Goal: Task Accomplishment & Management: Complete application form

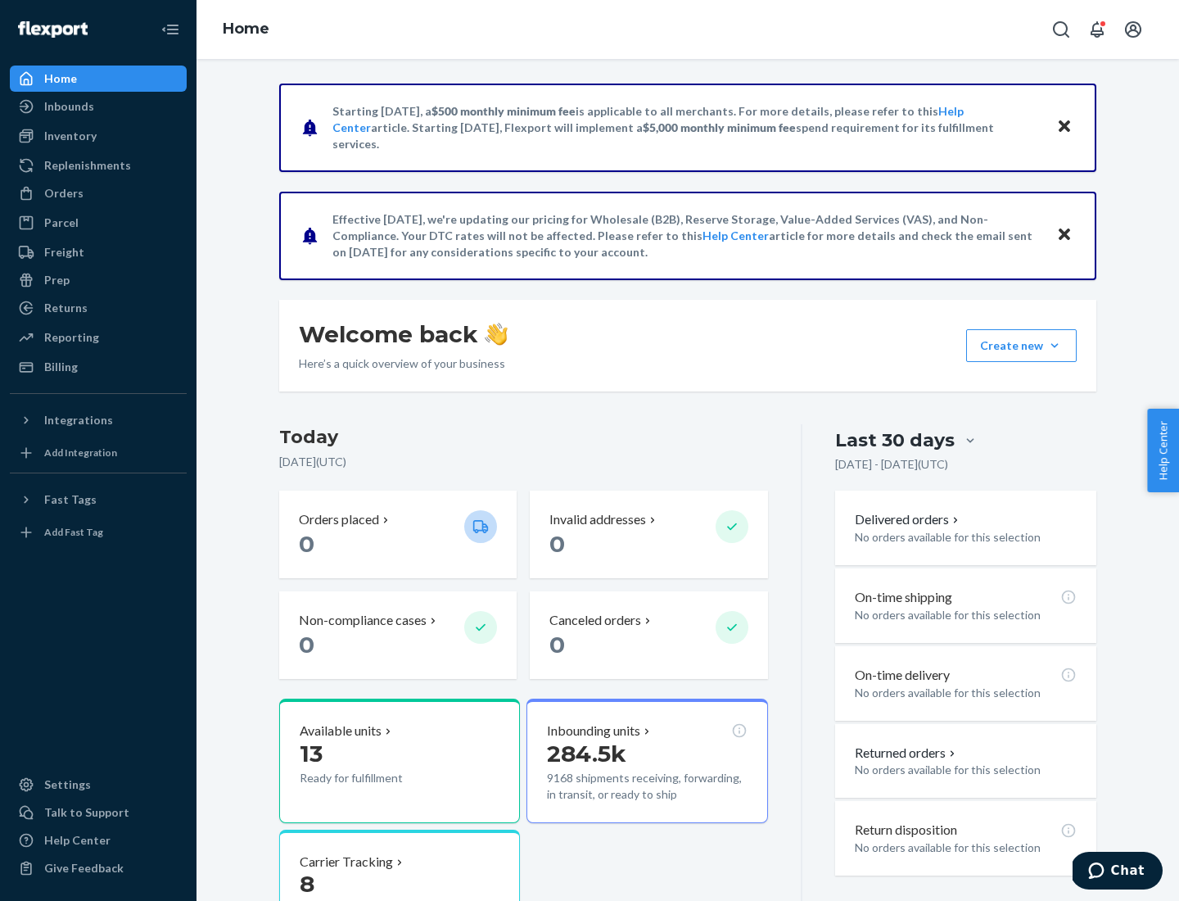
click at [1055, 346] on button "Create new Create new inbound Create new order Create new product" at bounding box center [1021, 345] width 111 height 33
click at [98, 106] on div "Inbounds" at bounding box center [98, 106] width 174 height 23
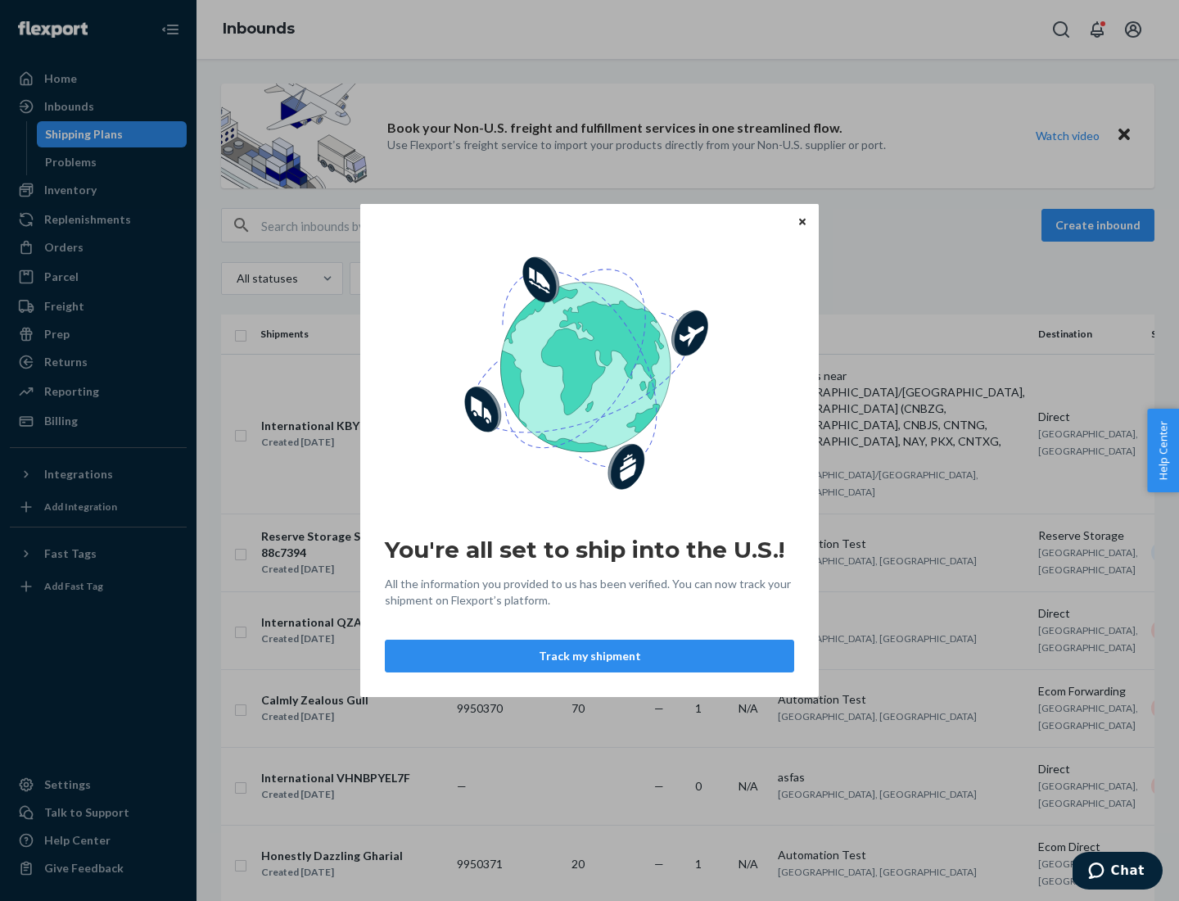
click at [590, 656] on button "Track my shipment" at bounding box center [589, 656] width 409 height 33
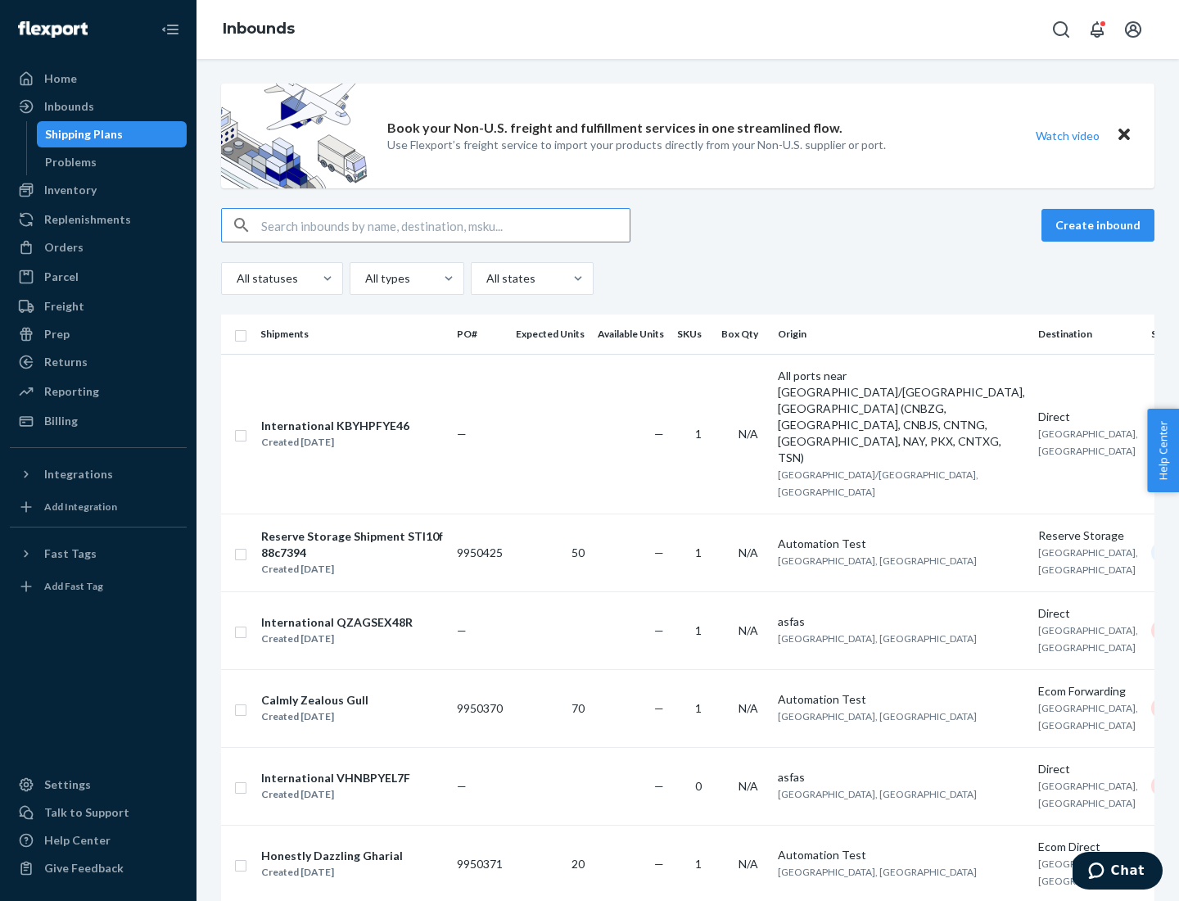
click at [1101, 225] on button "Create inbound" at bounding box center [1098, 225] width 113 height 33
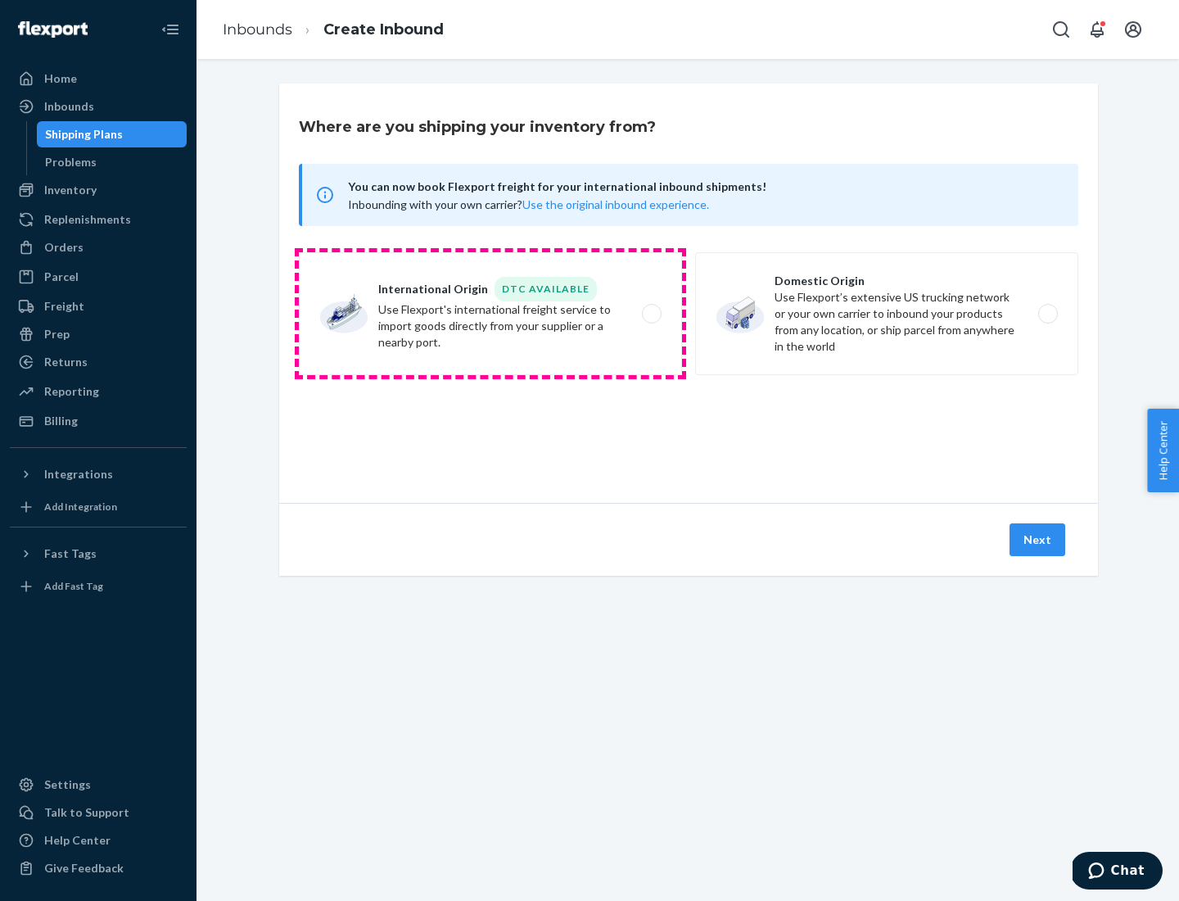
click at [490, 314] on label "International Origin DTC Available Use Flexport's international freight service…" at bounding box center [490, 313] width 383 height 123
click at [651, 314] on input "International Origin DTC Available Use Flexport's international freight service…" at bounding box center [656, 314] width 11 height 11
radio input "true"
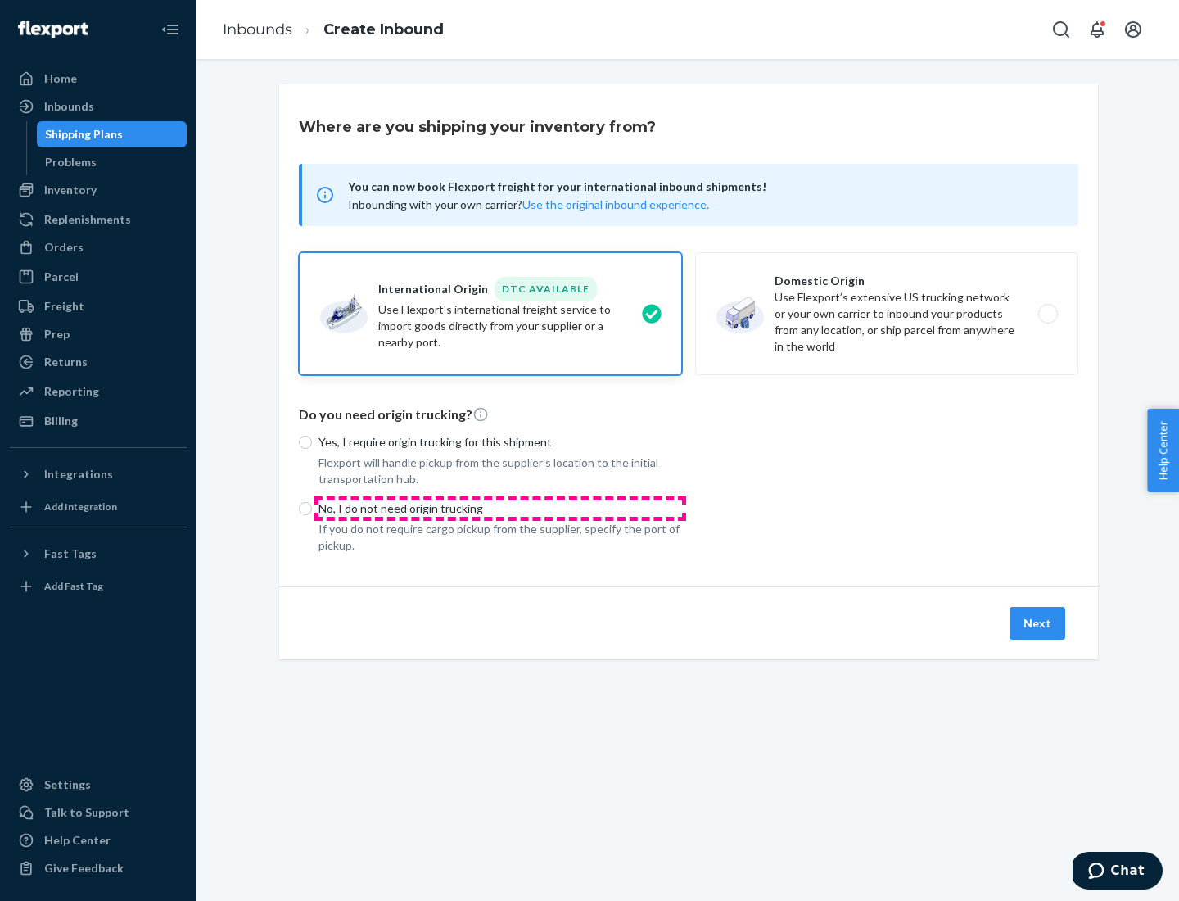
click at [500, 508] on p "No, I do not need origin trucking" at bounding box center [501, 508] width 364 height 16
click at [312, 508] on input "No, I do not need origin trucking" at bounding box center [305, 508] width 13 height 13
radio input "true"
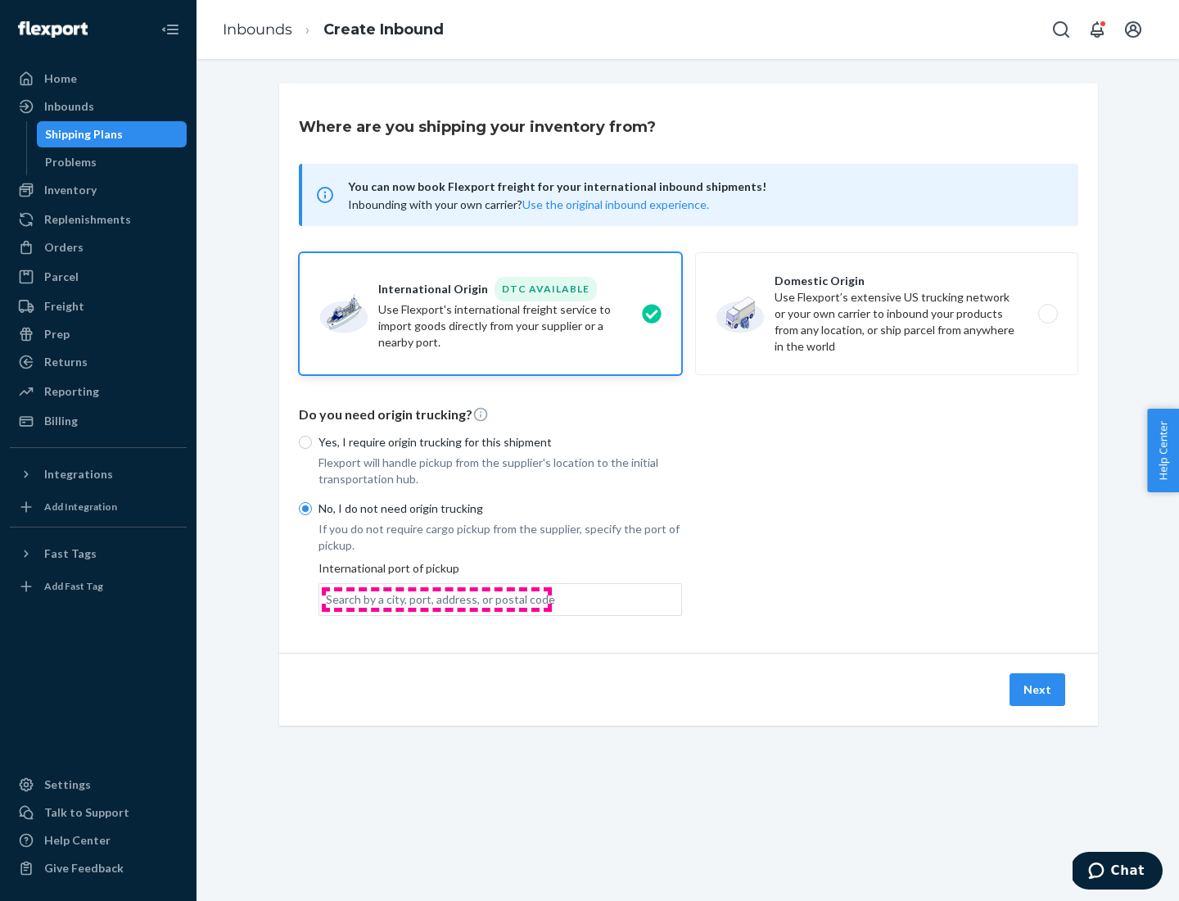
click at [436, 599] on div "Search by a city, port, address, or postal code" at bounding box center [440, 599] width 229 height 16
click at [328, 599] on input "Search by a city, port, address, or postal code" at bounding box center [327, 599] width 2 height 16
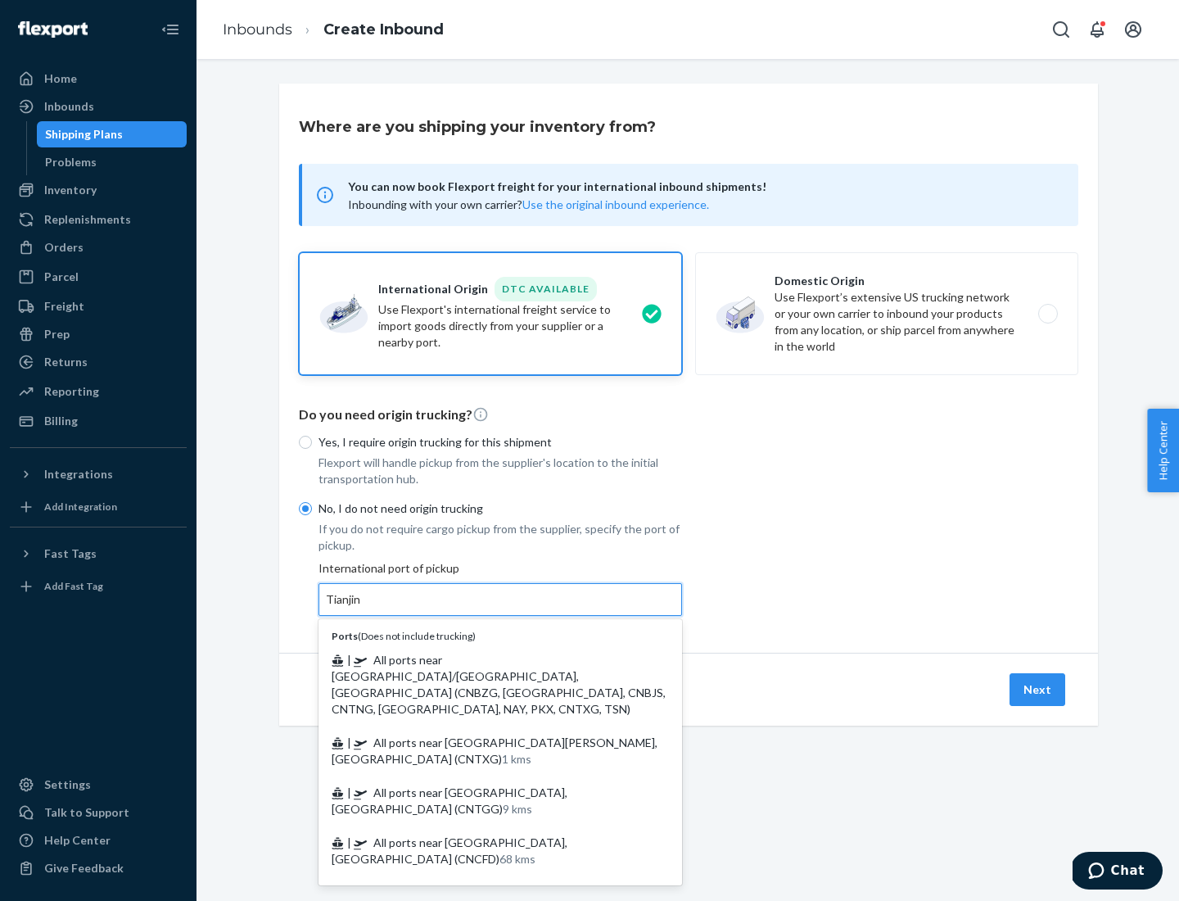
click at [484, 659] on span "| All ports near [GEOGRAPHIC_DATA]/[GEOGRAPHIC_DATA], [GEOGRAPHIC_DATA] (CNBZG,…" at bounding box center [499, 684] width 334 height 63
click at [362, 608] on input "Tianjin" at bounding box center [344, 599] width 36 height 16
type input "All ports near [GEOGRAPHIC_DATA]/[GEOGRAPHIC_DATA], [GEOGRAPHIC_DATA] (CNBZG, […"
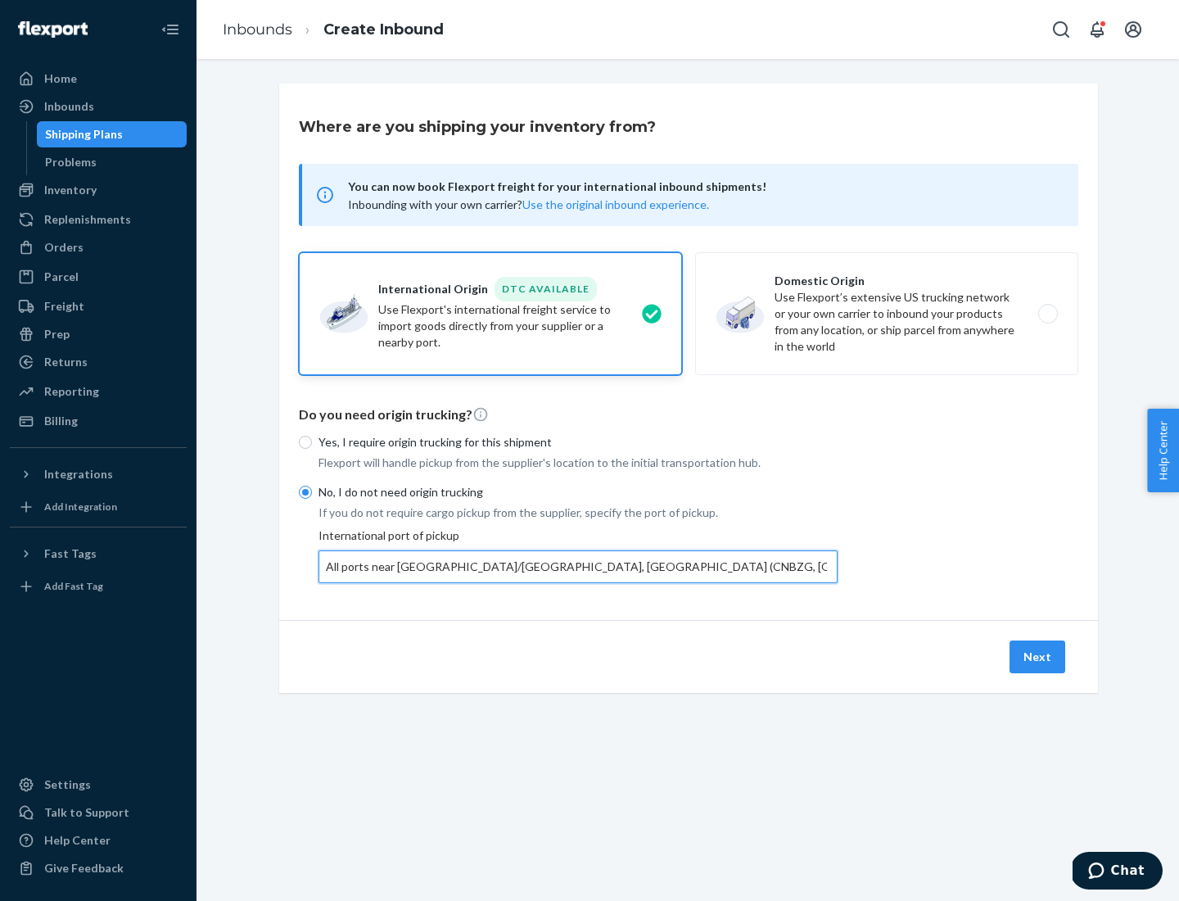
click at [1038, 656] on button "Next" at bounding box center [1038, 656] width 56 height 33
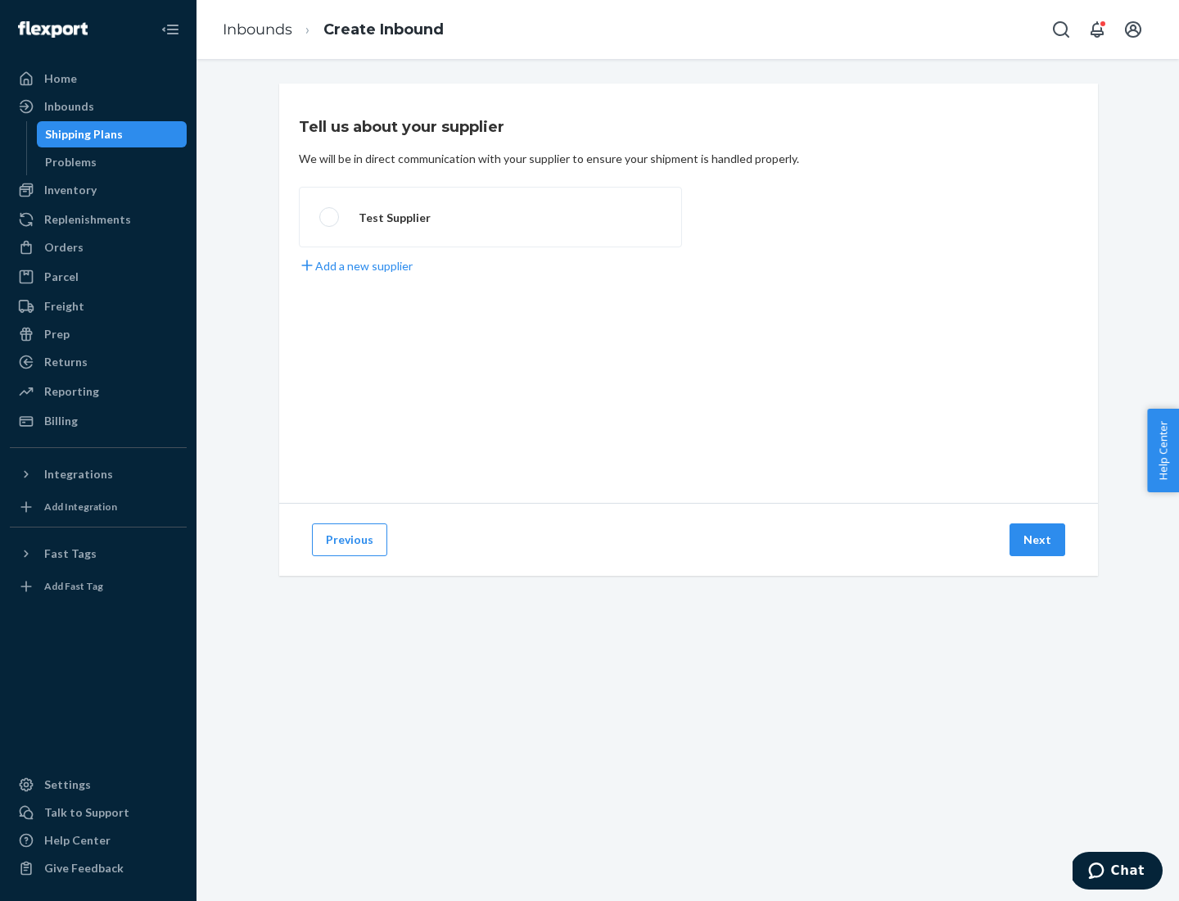
click at [490, 217] on label "Test Supplier" at bounding box center [490, 217] width 383 height 61
click at [330, 217] on input "Test Supplier" at bounding box center [324, 217] width 11 height 11
radio input "true"
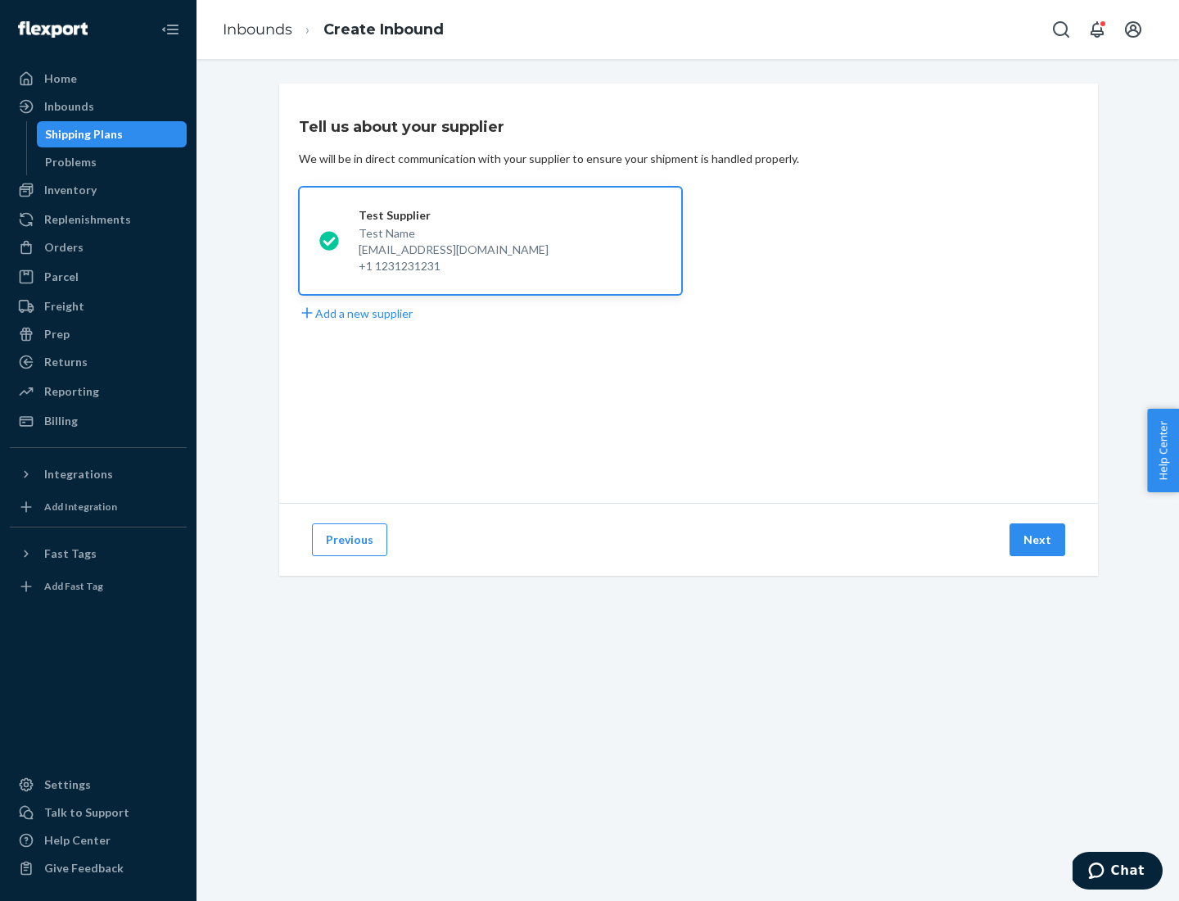
click at [1038, 540] on button "Next" at bounding box center [1038, 539] width 56 height 33
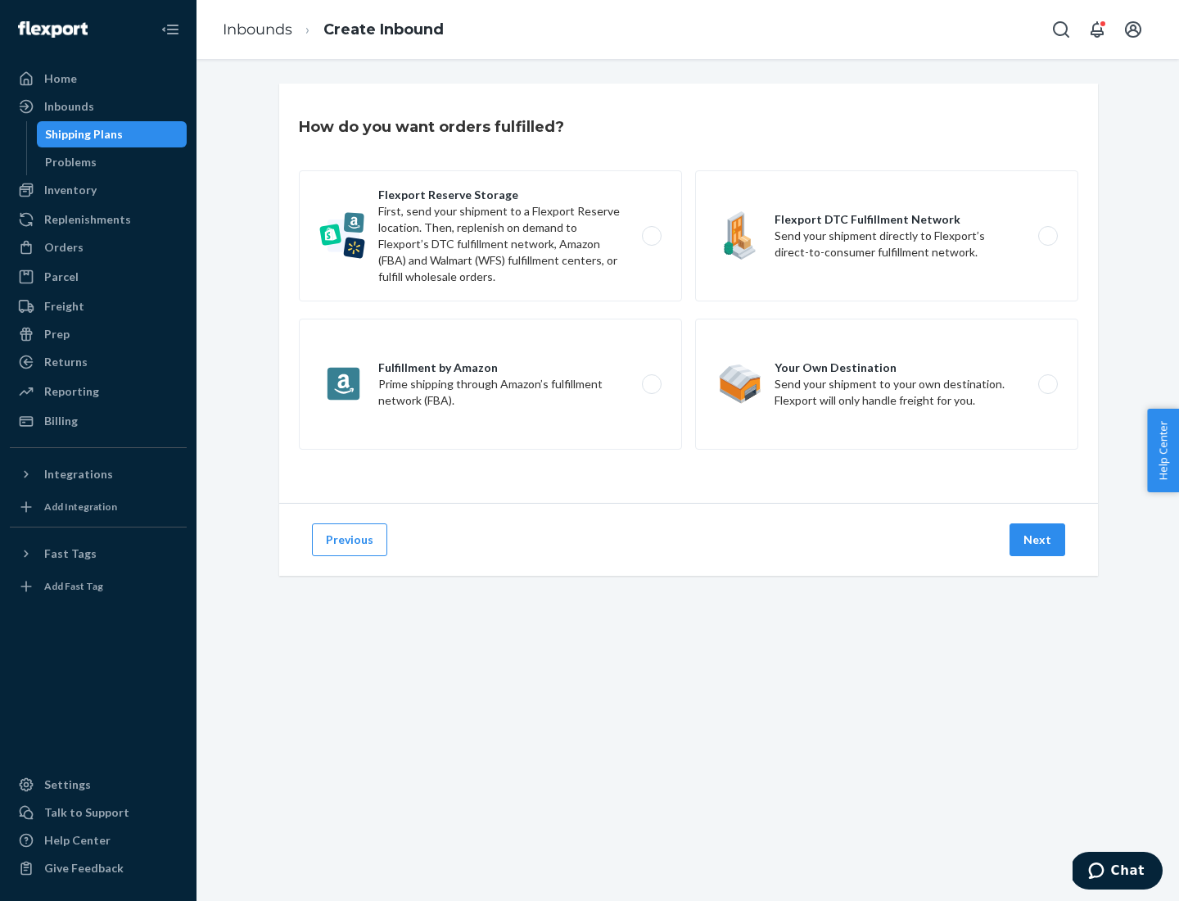
click at [689, 293] on div "Flexport Reserve Storage First, send your shipment to a Flexport Reserve locati…" at bounding box center [689, 311] width 780 height 283
click at [887, 236] on label "Flexport DTC Fulfillment Network Send your shipment directly to Flexport’s dire…" at bounding box center [886, 235] width 383 height 131
click at [1047, 236] on input "Flexport DTC Fulfillment Network Send your shipment directly to Flexport’s dire…" at bounding box center [1052, 236] width 11 height 11
radio input "true"
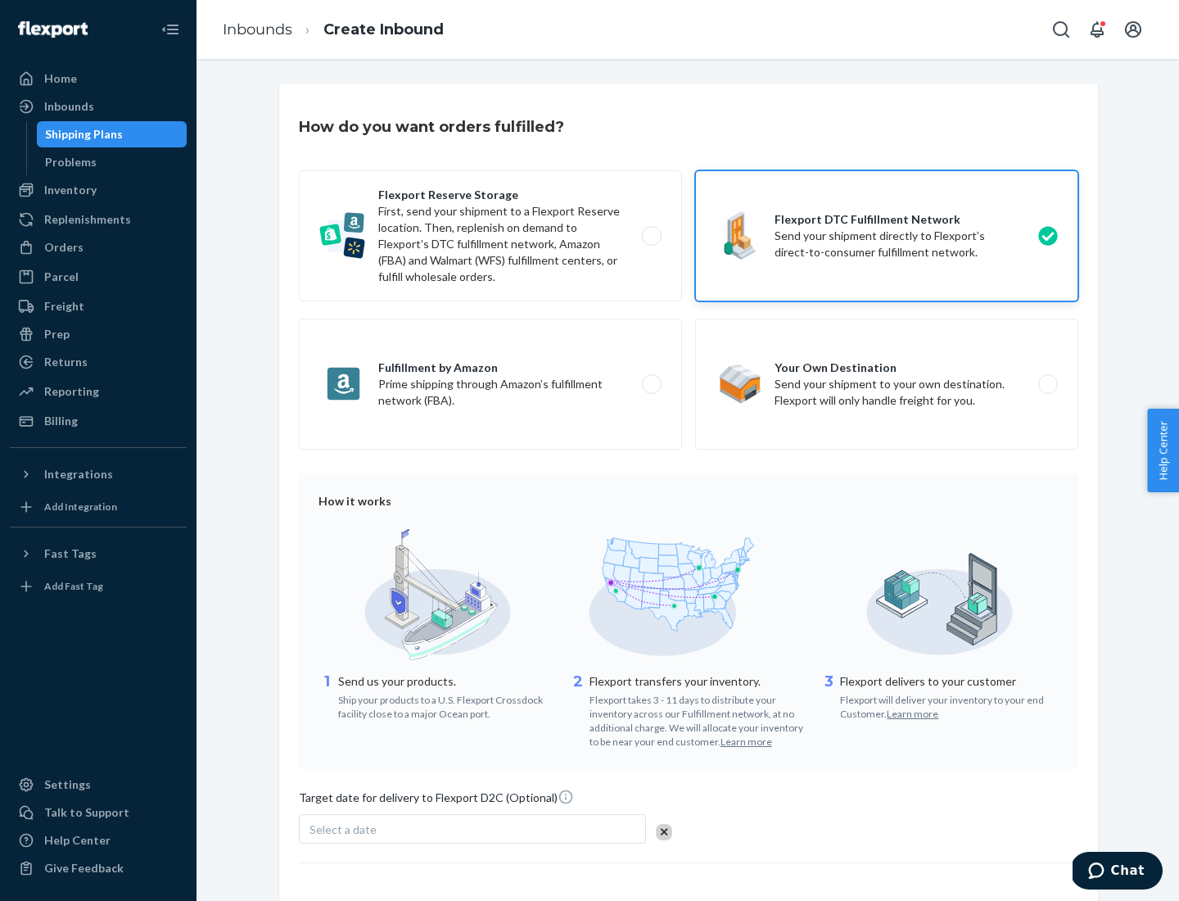
scroll to position [120, 0]
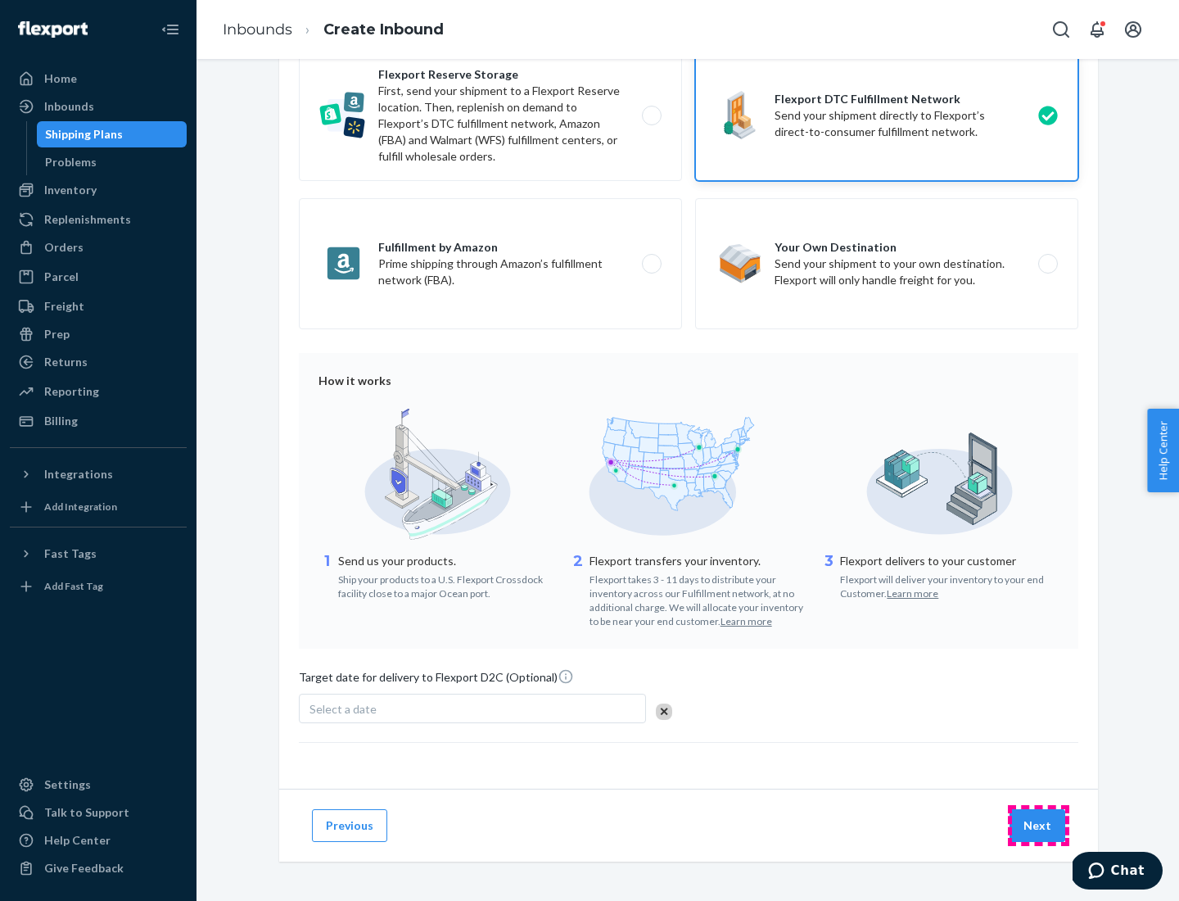
click at [1038, 825] on button "Next" at bounding box center [1038, 825] width 56 height 33
